Goal: Task Accomplishment & Management: Complete application form

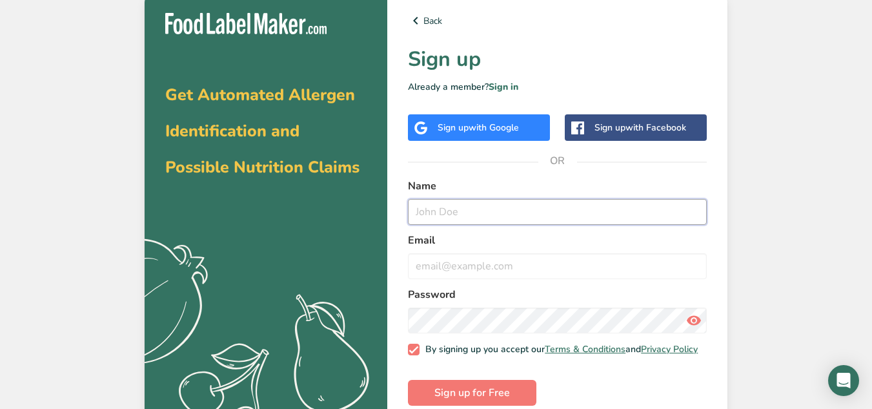
click at [508, 213] on input "text" at bounding box center [557, 212] width 299 height 26
type input "[PERSON_NAME]"
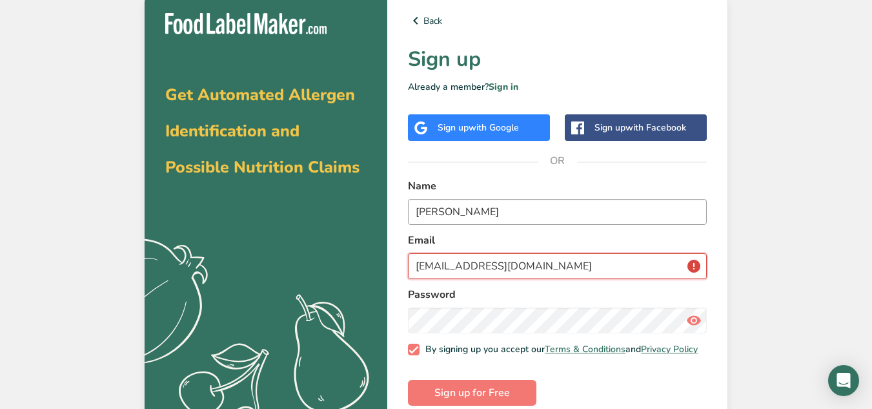
scroll to position [29, 0]
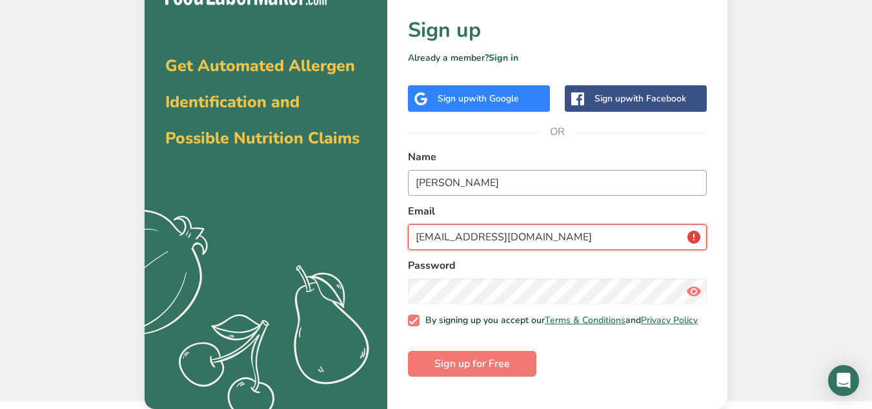
type input "[EMAIL_ADDRESS][DOMAIN_NAME]"
click at [593, 242] on input "[EMAIL_ADDRESS][DOMAIN_NAME]" at bounding box center [557, 237] width 299 height 26
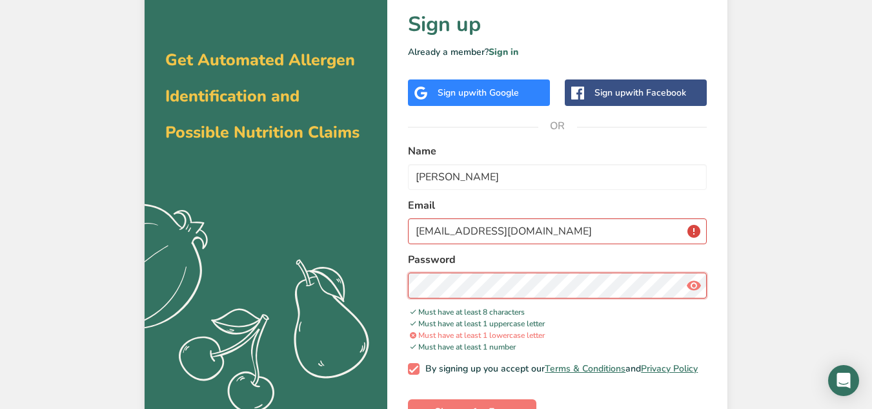
scroll to position [79, 0]
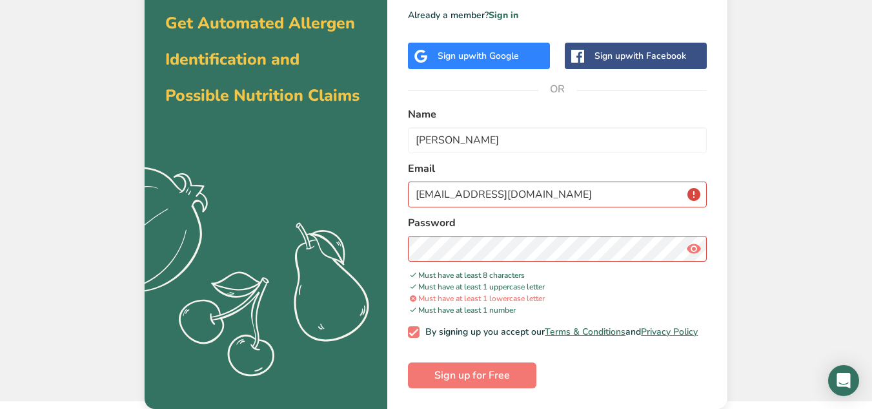
click at [699, 245] on icon at bounding box center [693, 248] width 15 height 23
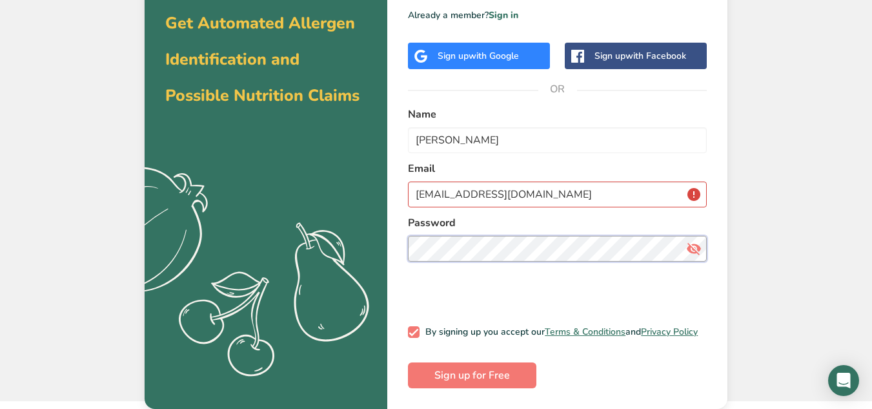
scroll to position [29, 0]
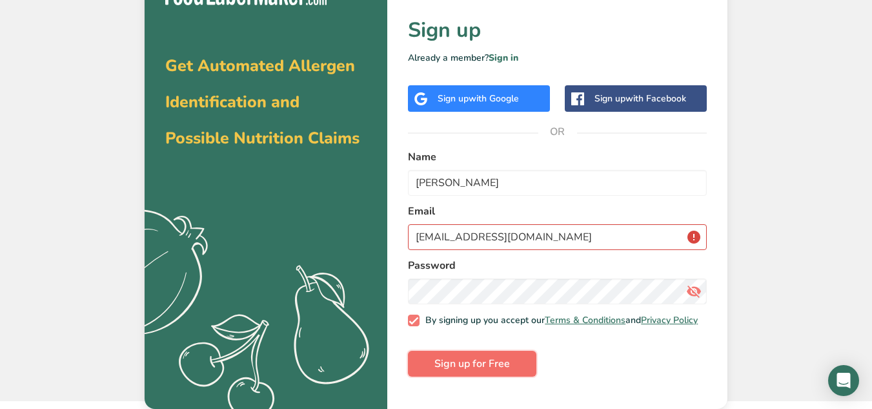
click at [484, 376] on button "Sign up for Free" at bounding box center [472, 364] width 128 height 26
click at [505, 371] on span "Sign up for Free" at bounding box center [472, 363] width 76 height 15
click at [625, 239] on input "[EMAIL_ADDRESS][DOMAIN_NAME]" at bounding box center [557, 237] width 299 height 26
click at [699, 240] on input "[EMAIL_ADDRESS][DOMAIN_NAME]" at bounding box center [557, 237] width 299 height 26
click at [694, 241] on input "[EMAIL_ADDRESS][DOMAIN_NAME]" at bounding box center [557, 237] width 299 height 26
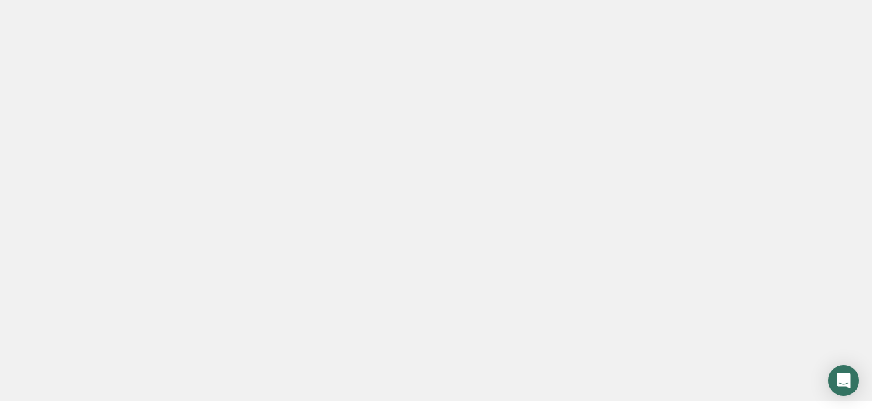
scroll to position [25, 0]
